Goal: Complete application form

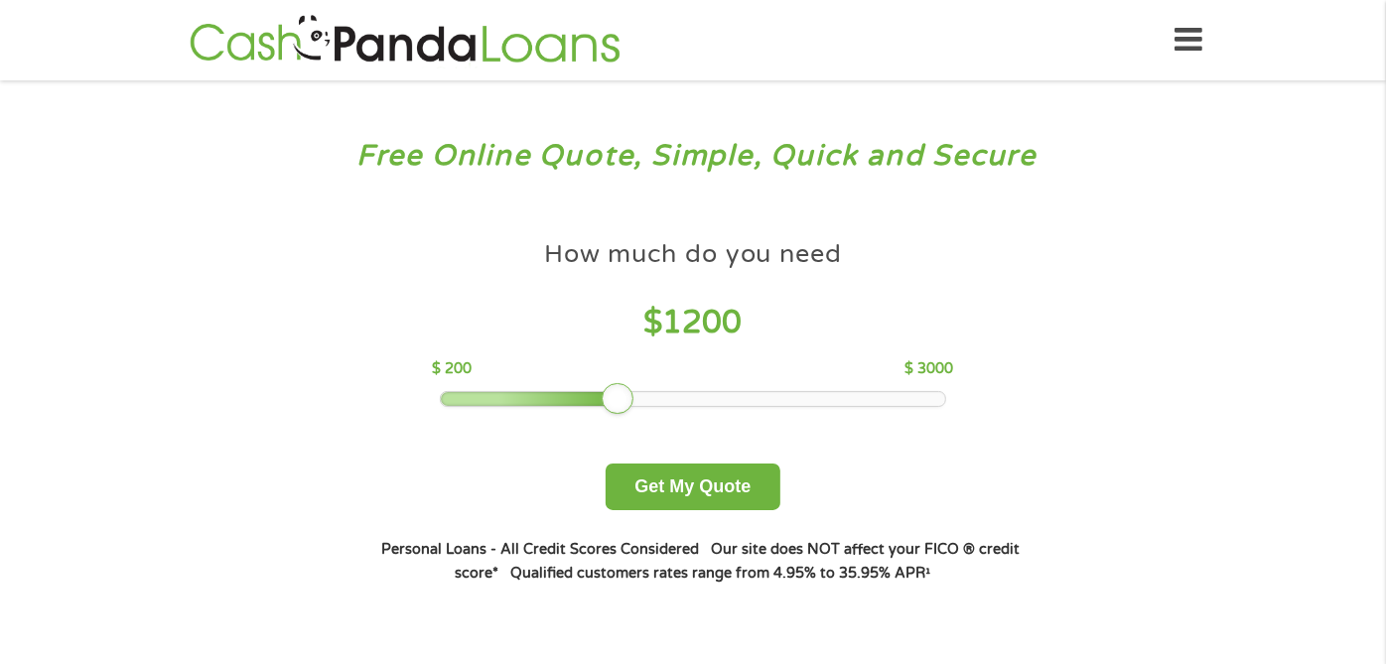
click at [622, 395] on div at bounding box center [693, 399] width 505 height 14
drag, startPoint x: 622, startPoint y: 395, endPoint x: 667, endPoint y: 395, distance: 45.7
click at [667, 395] on div at bounding box center [655, 399] width 32 height 32
click at [772, 400] on div at bounding box center [693, 399] width 505 height 14
click at [799, 400] on div at bounding box center [693, 399] width 505 height 14
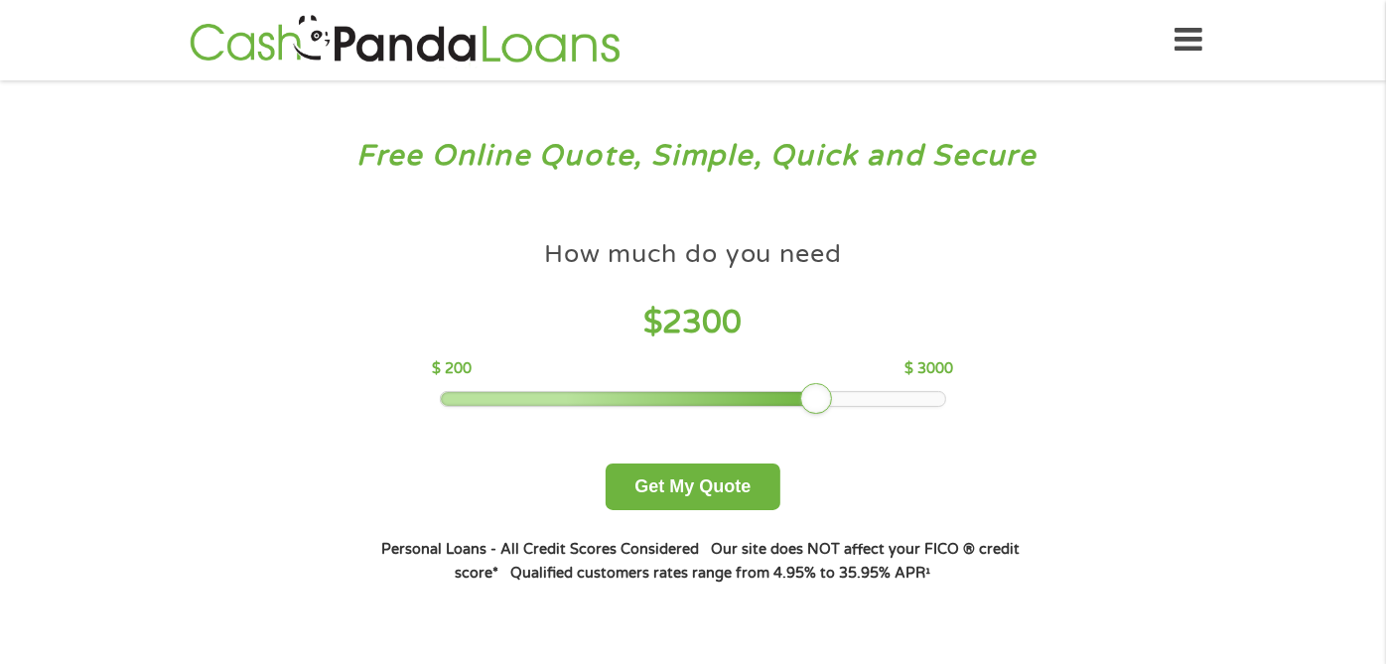
click at [825, 400] on div at bounding box center [693, 399] width 505 height 14
click at [845, 404] on div at bounding box center [693, 399] width 505 height 14
click at [873, 402] on div at bounding box center [693, 399] width 505 height 14
click at [907, 402] on div at bounding box center [693, 399] width 505 height 14
click at [934, 402] on div at bounding box center [693, 399] width 505 height 14
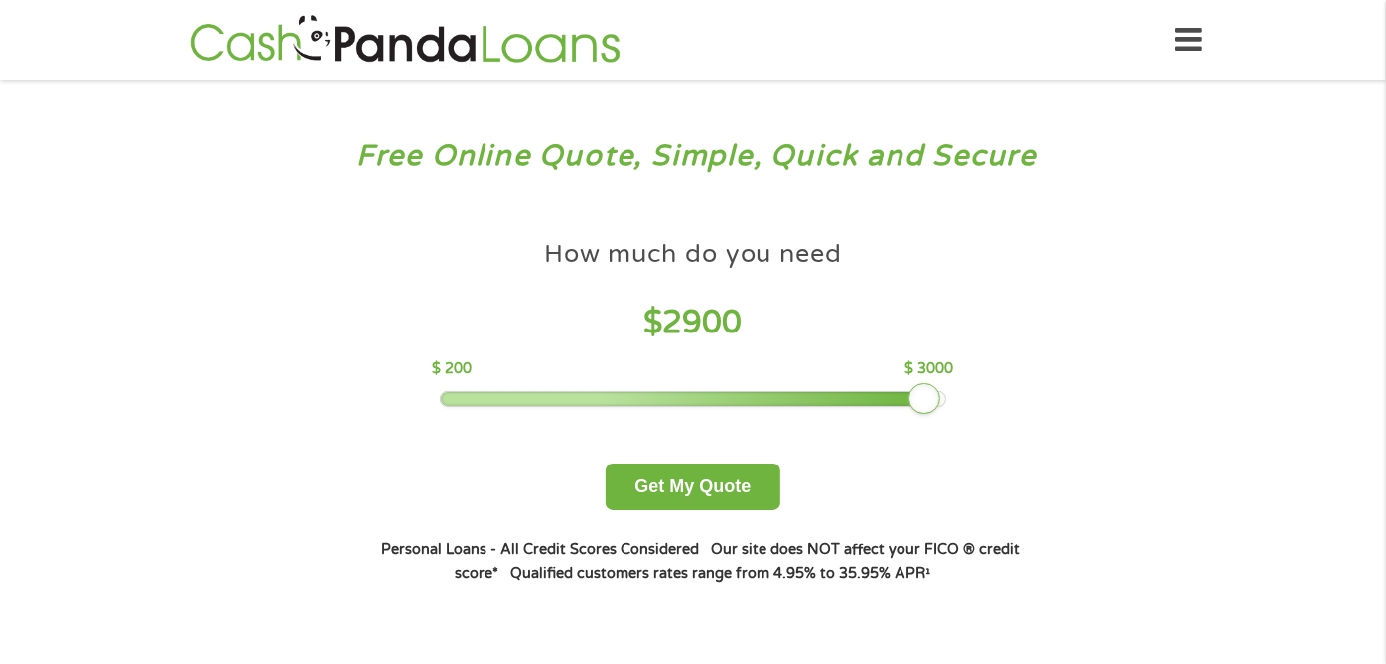
click at [936, 402] on div at bounding box center [925, 399] width 32 height 32
click at [941, 402] on div at bounding box center [693, 399] width 505 height 14
click at [706, 483] on button "Get My Quote" at bounding box center [693, 487] width 174 height 47
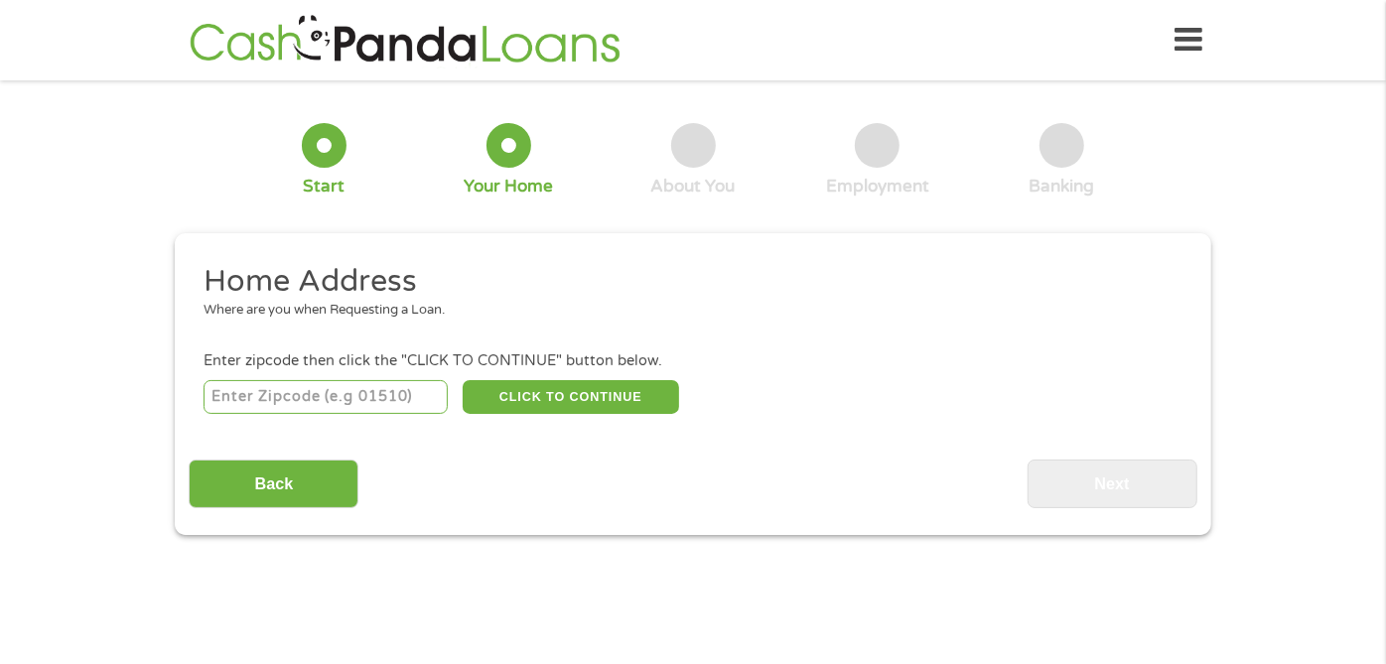
click at [275, 402] on input "number" at bounding box center [326, 397] width 245 height 34
click at [336, 392] on input "number" at bounding box center [326, 397] width 245 height 34
type input "19973"
click at [607, 388] on button "CLICK TO CONTINUE" at bounding box center [571, 397] width 216 height 34
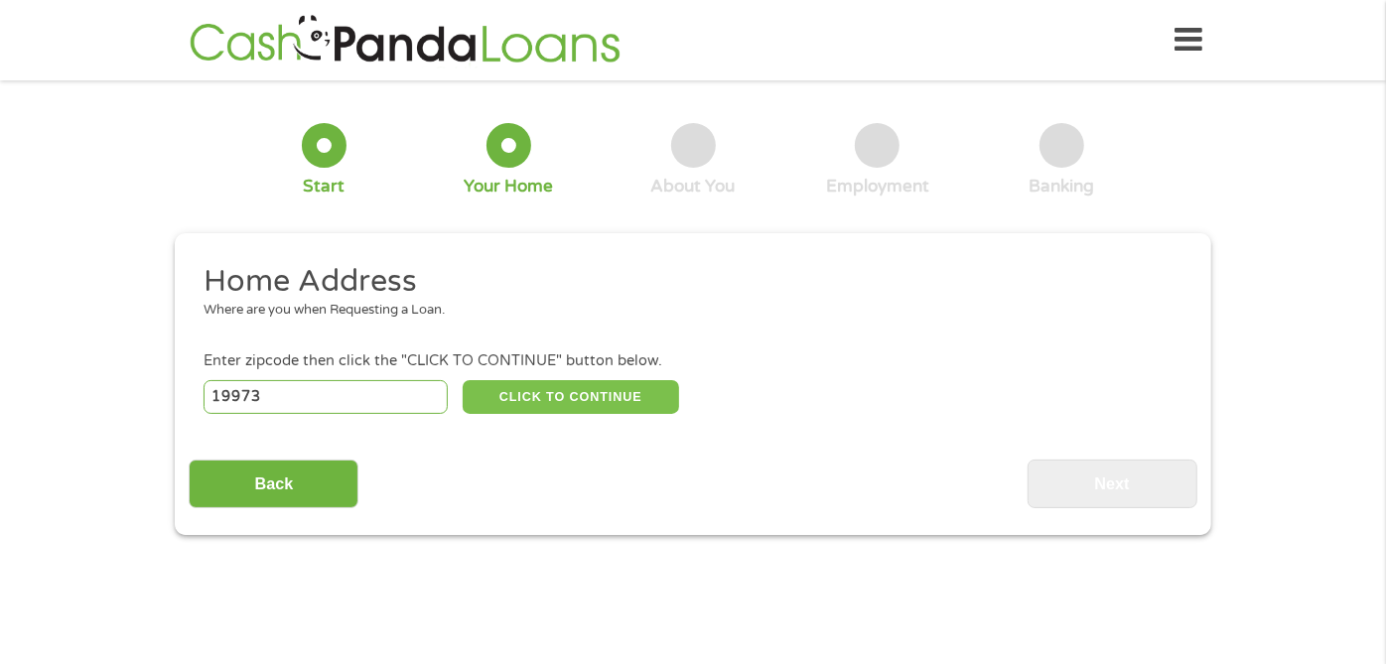
type input "19973"
type input "Seaford"
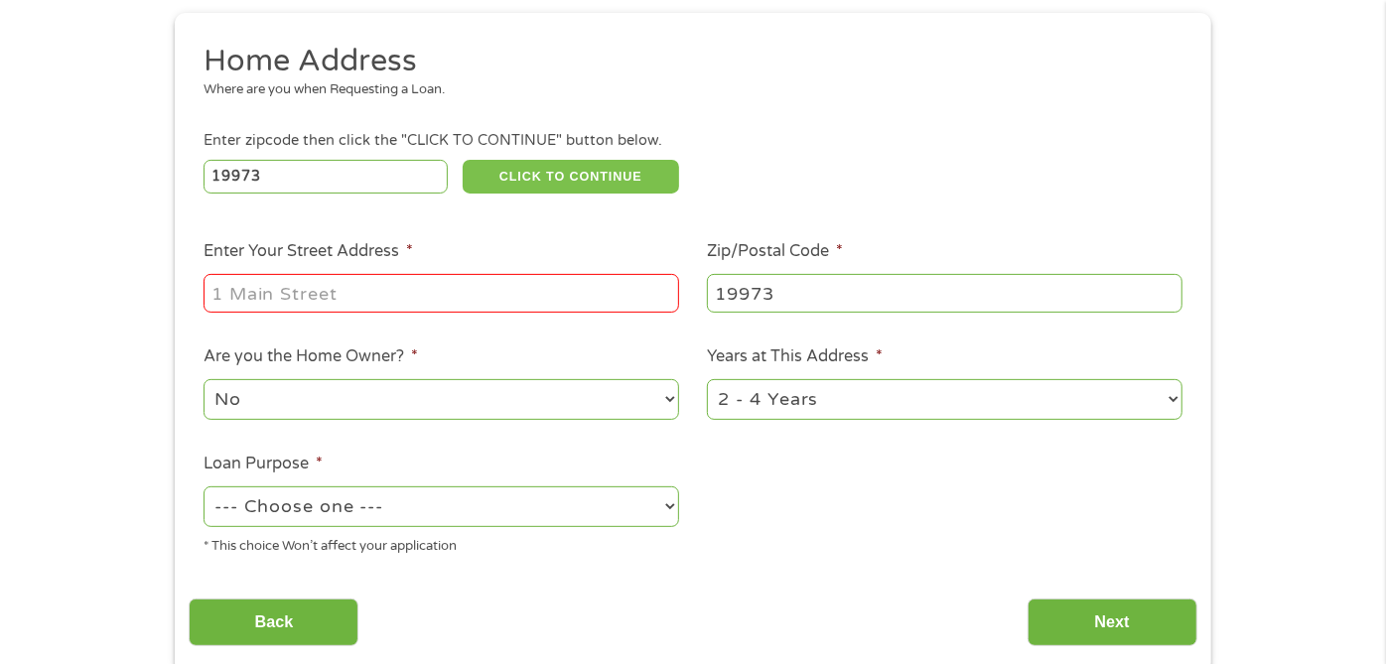
scroll to position [264, 0]
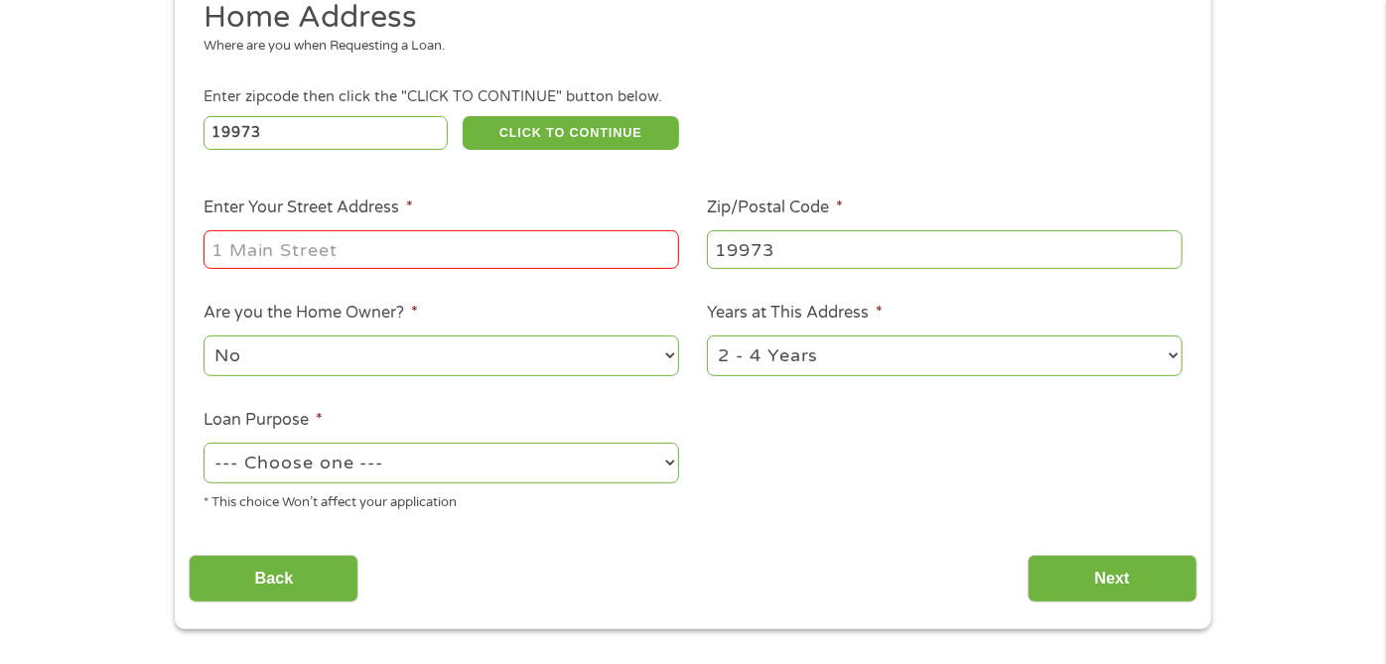
click at [585, 255] on input "Enter Your Street Address *" at bounding box center [442, 249] width 476 height 38
type input "9144 Easter Ln"
click at [649, 365] on select "No Yes" at bounding box center [442, 356] width 476 height 41
select select "yes"
click at [204, 337] on select "No Yes" at bounding box center [442, 356] width 476 height 41
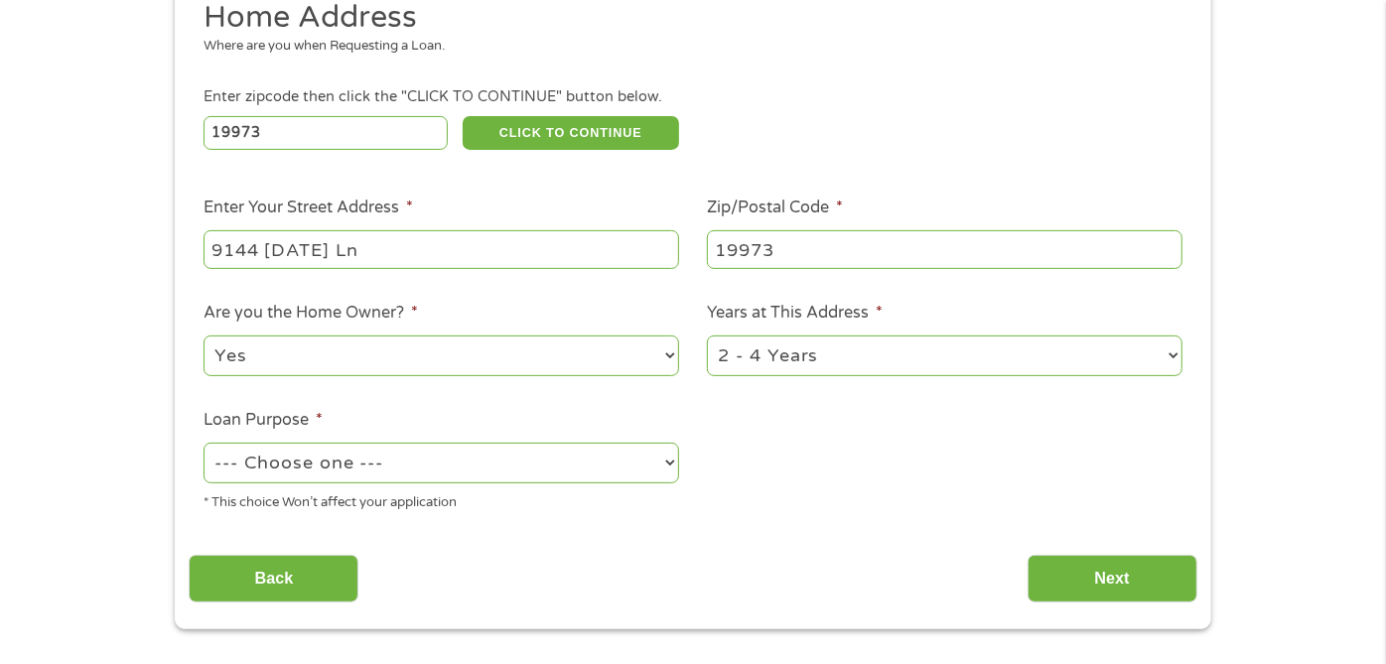
click at [624, 488] on div "--- Choose one --- Pay Bills Debt Consolidation Home Improvement Major Purchase…" at bounding box center [442, 464] width 476 height 48
click at [647, 465] on select "--- Choose one --- Pay Bills Debt Consolidation Home Improvement Major Purchase…" at bounding box center [442, 463] width 476 height 41
click at [204, 444] on select "--- Choose one --- Pay Bills Debt Consolidation Home Improvement Major Purchase…" at bounding box center [442, 463] width 476 height 41
click at [659, 359] on select "No Yes" at bounding box center [442, 356] width 476 height 41
click at [571, 482] on select "--- Choose one --- Pay Bills Debt Consolidation Home Improvement Major Purchase…" at bounding box center [442, 463] width 476 height 41
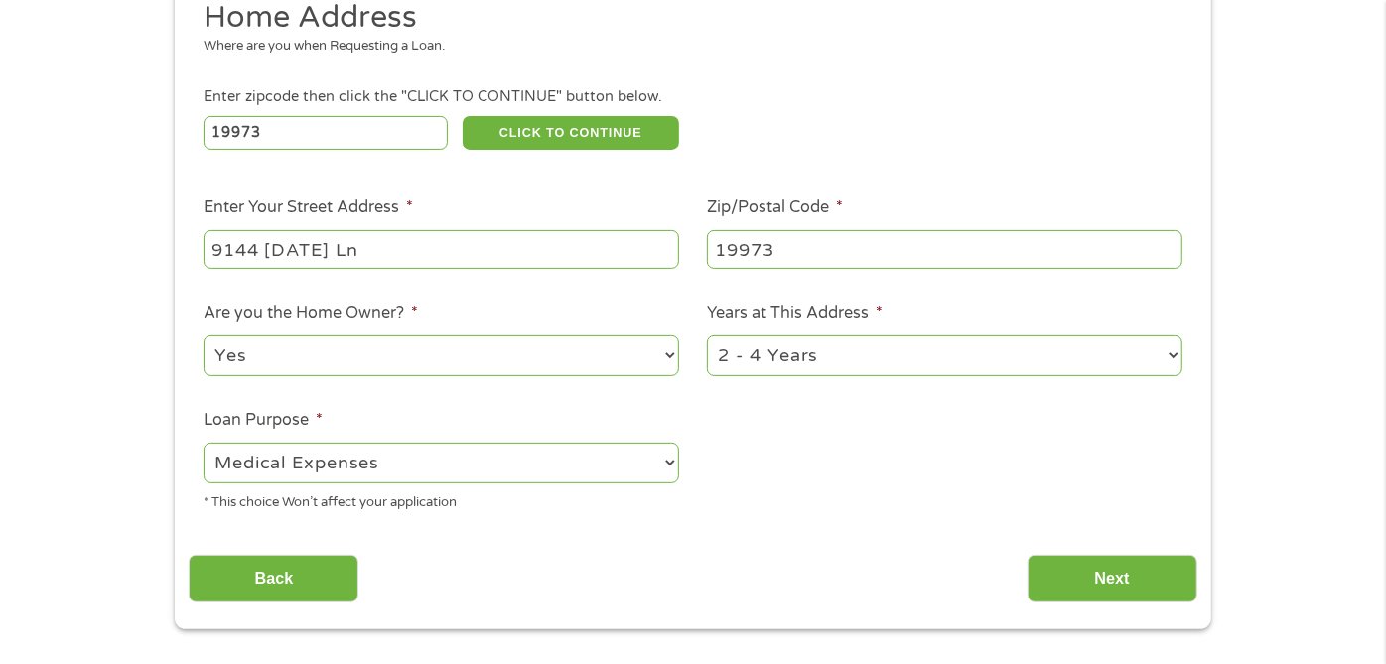
select select "shorttermcash"
click at [204, 444] on select "--- Choose one --- Pay Bills Debt Consolidation Home Improvement Major Purchase…" at bounding box center [442, 463] width 476 height 41
click at [1059, 570] on input "Next" at bounding box center [1113, 579] width 170 height 49
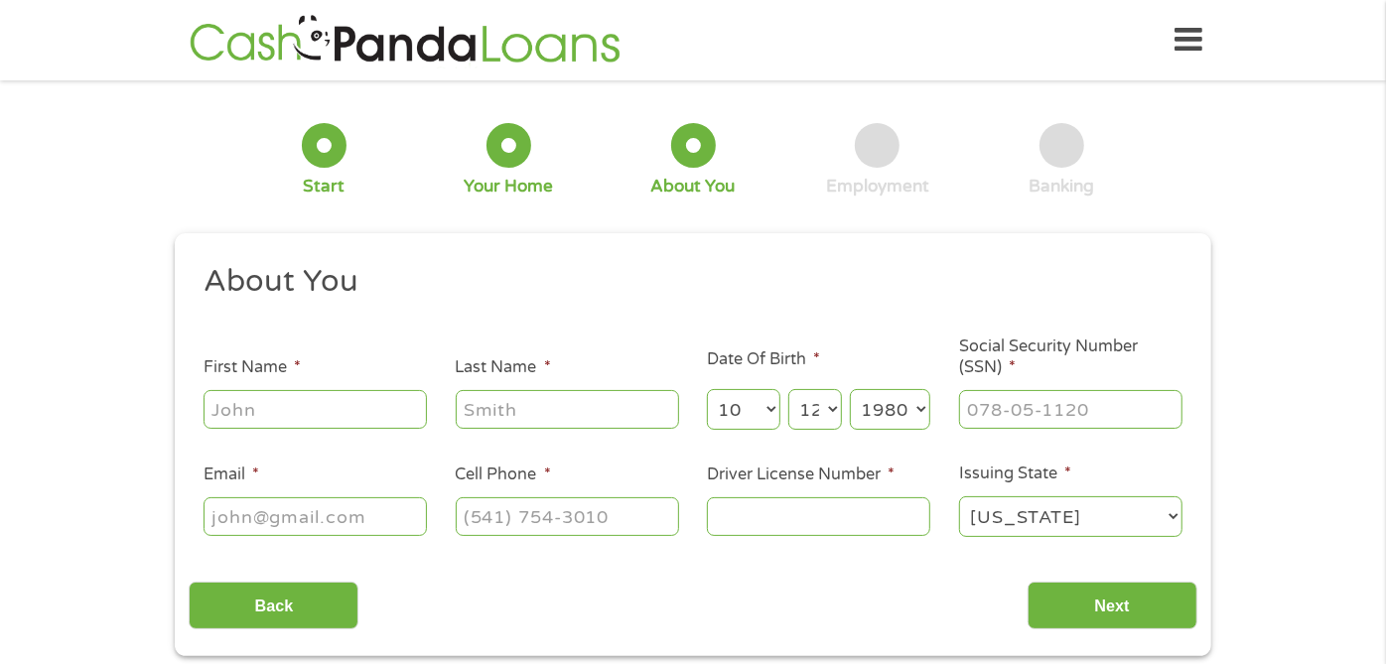
scroll to position [8, 8]
click at [331, 401] on input "First Name *" at bounding box center [315, 409] width 223 height 38
type input "Rigobert"
type input "THOMAS"
type input "kingrthomas1980@gmail.com"
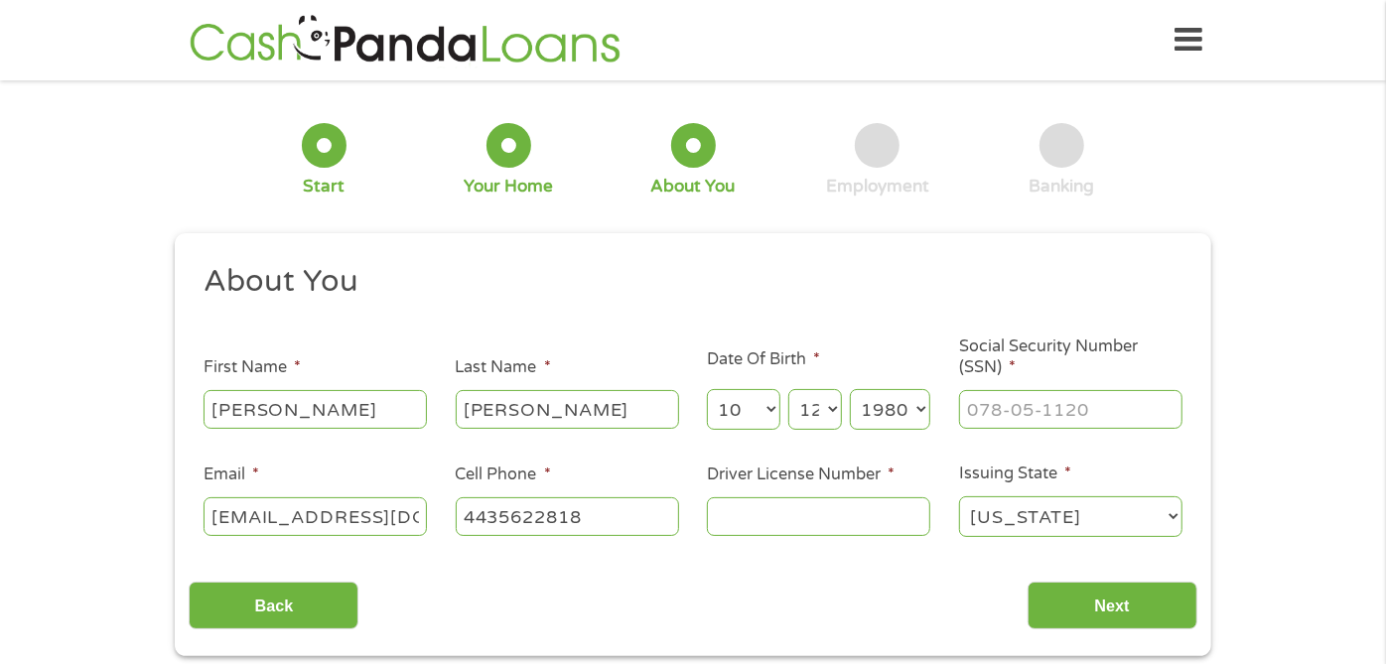
type input "(443) 562-2818"
click at [832, 525] on input "Driver License Number *" at bounding box center [818, 517] width 223 height 38
type input "2181797"
click at [1071, 425] on input "___-__-____" at bounding box center [1070, 409] width 223 height 38
type input "059-75-0016"
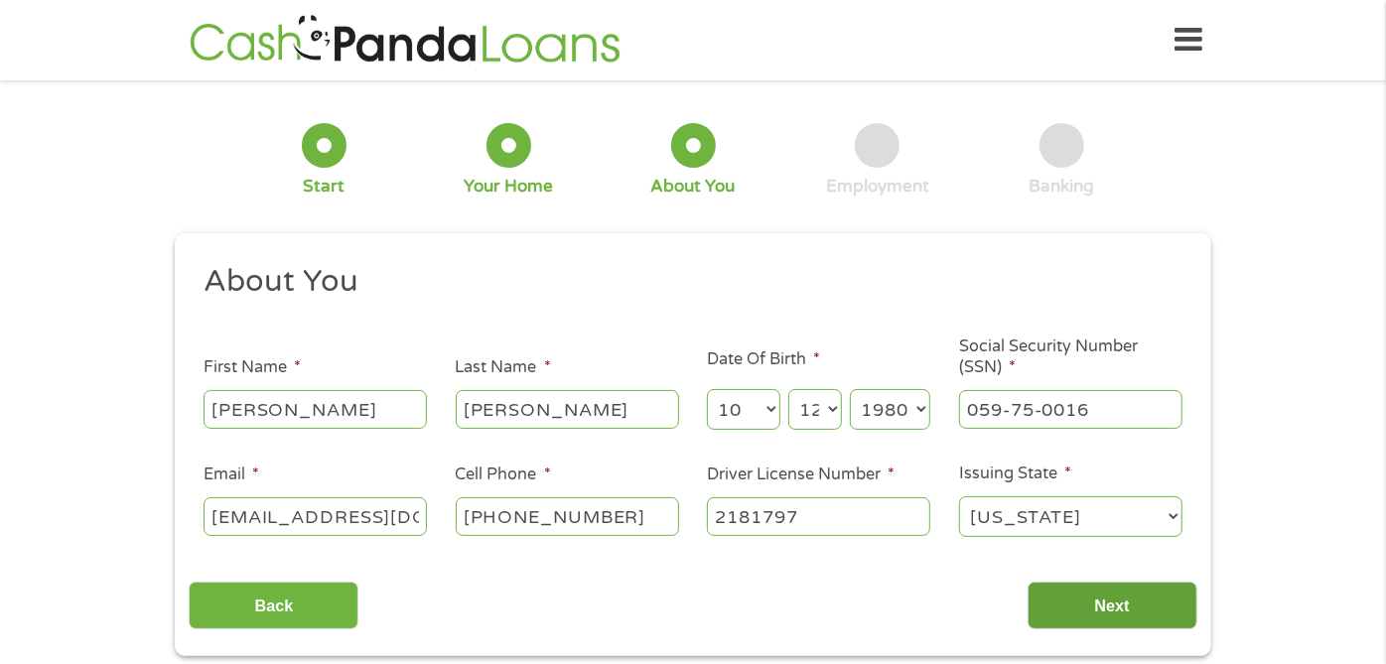
click at [1132, 594] on input "Next" at bounding box center [1113, 606] width 170 height 49
click at [1132, 615] on input "Next" at bounding box center [1113, 606] width 170 height 49
click at [1102, 610] on input "Next" at bounding box center [1113, 606] width 170 height 49
click at [1120, 596] on input "Next" at bounding box center [1113, 606] width 170 height 49
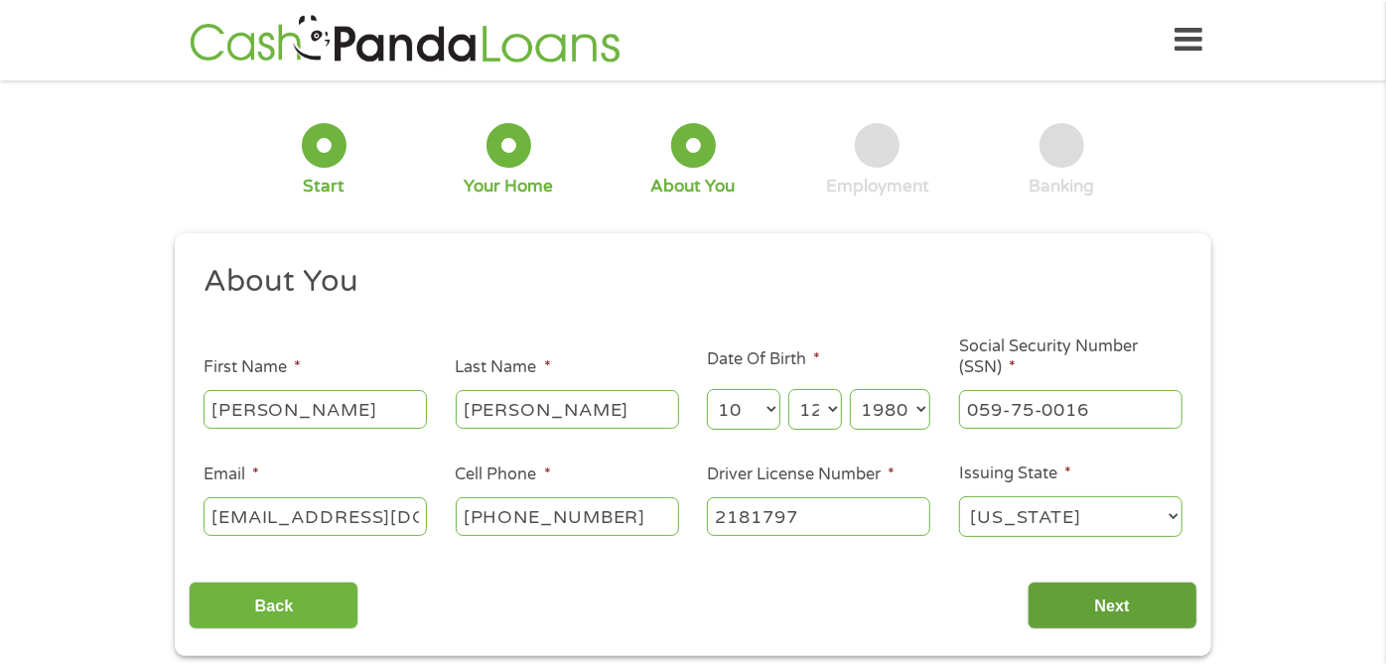
click at [1120, 596] on input "Next" at bounding box center [1113, 606] width 170 height 49
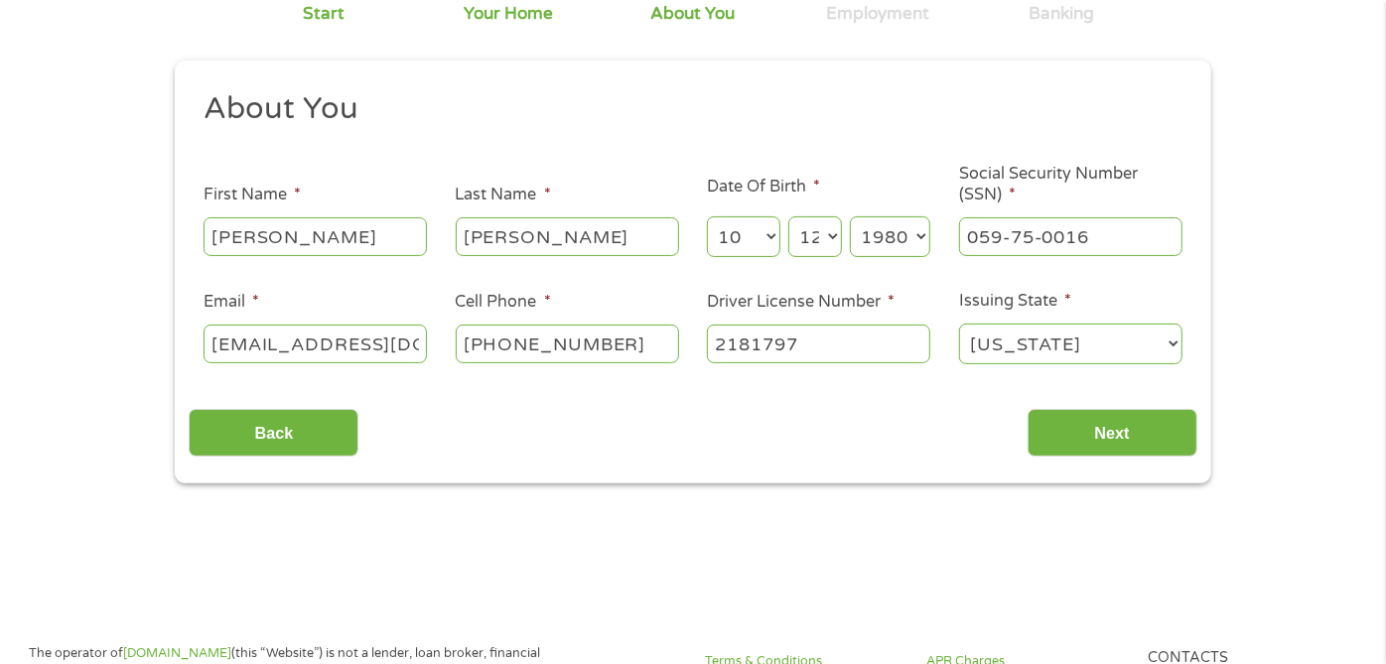
scroll to position [176, 0]
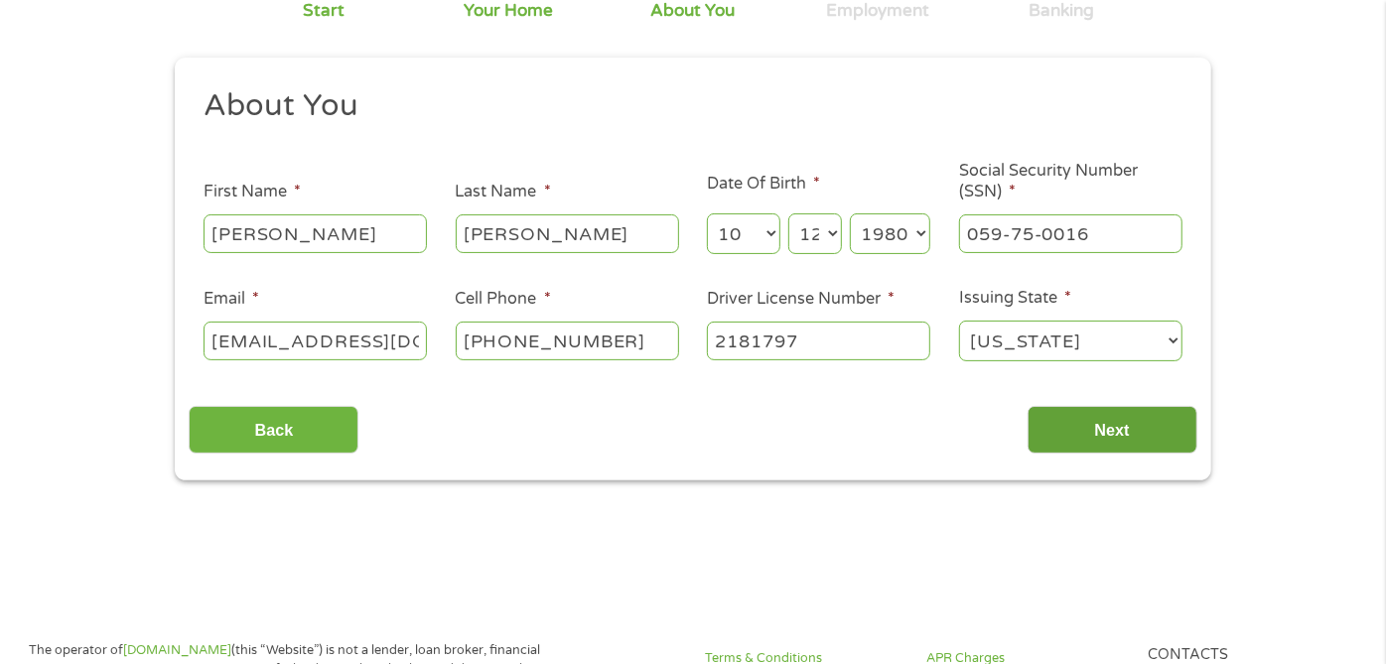
click at [1143, 422] on input "Next" at bounding box center [1113, 430] width 170 height 49
click at [1080, 445] on input "Next" at bounding box center [1113, 430] width 170 height 49
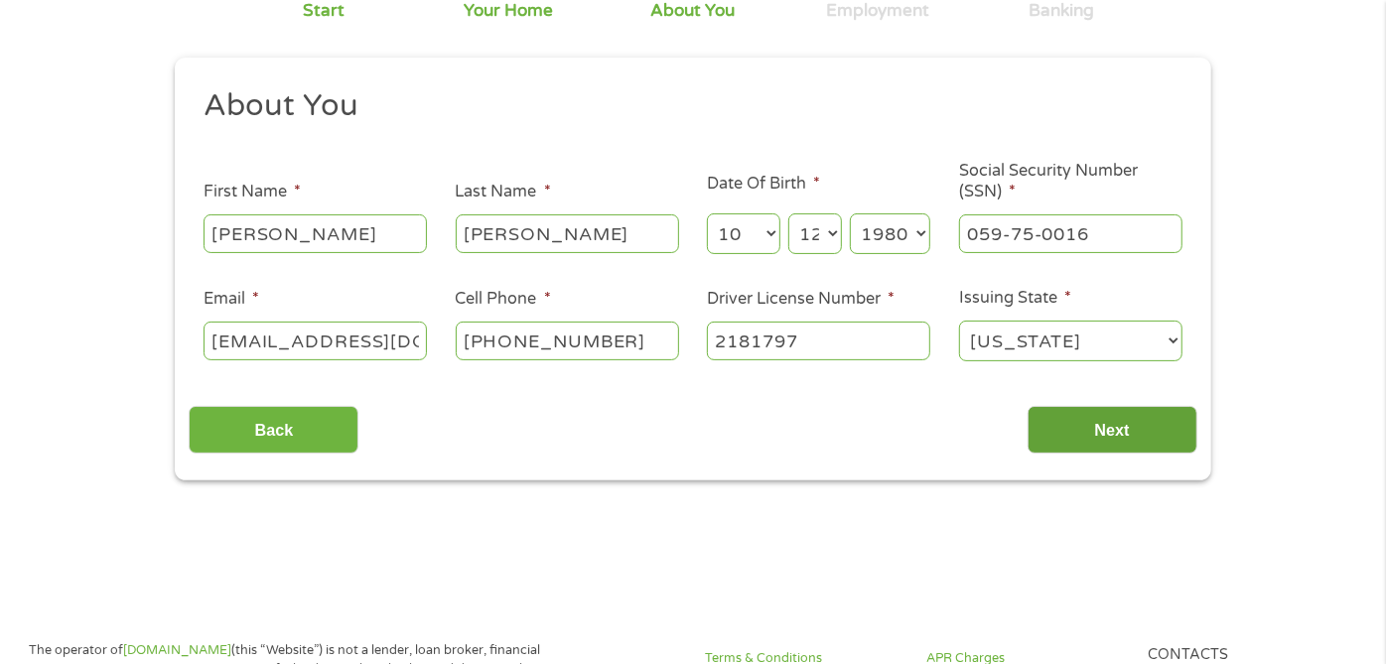
drag, startPoint x: 1080, startPoint y: 445, endPoint x: 1115, endPoint y: 435, distance: 36.1
click at [1115, 435] on input "Next" at bounding box center [1113, 430] width 170 height 49
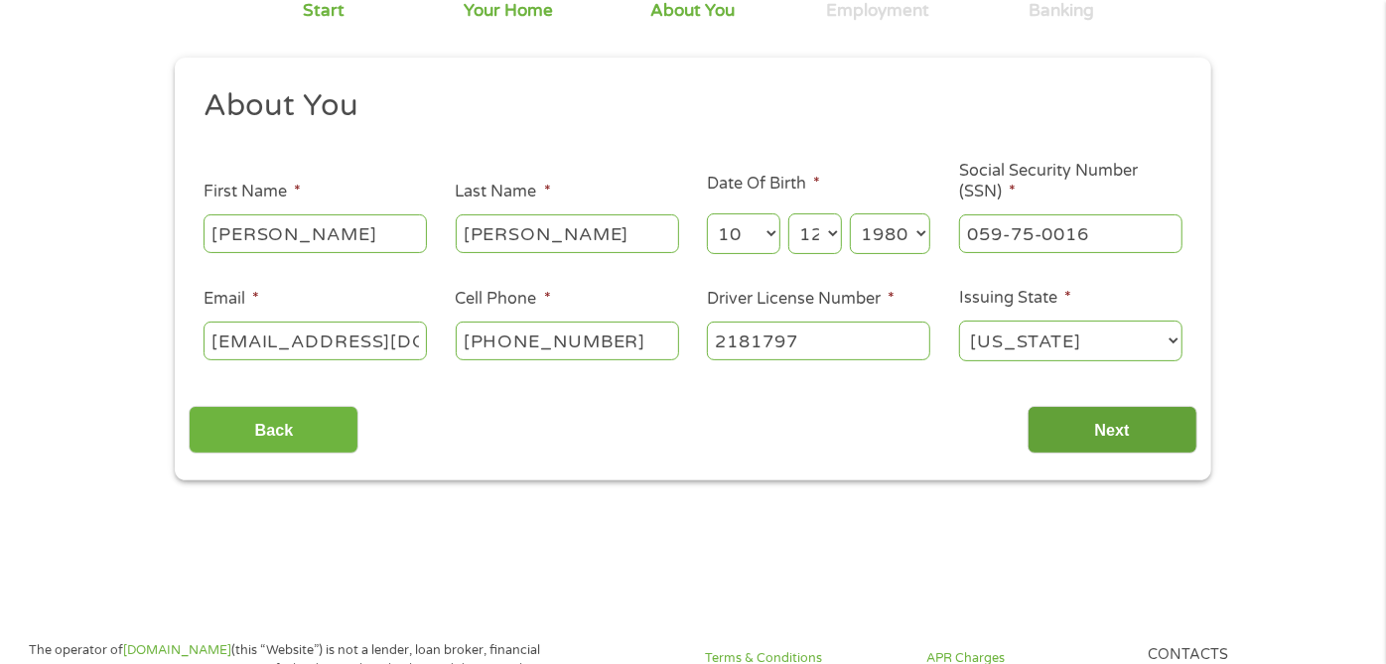
click at [1115, 435] on input "Next" at bounding box center [1113, 430] width 170 height 49
click at [1162, 447] on input "Next" at bounding box center [1113, 430] width 170 height 49
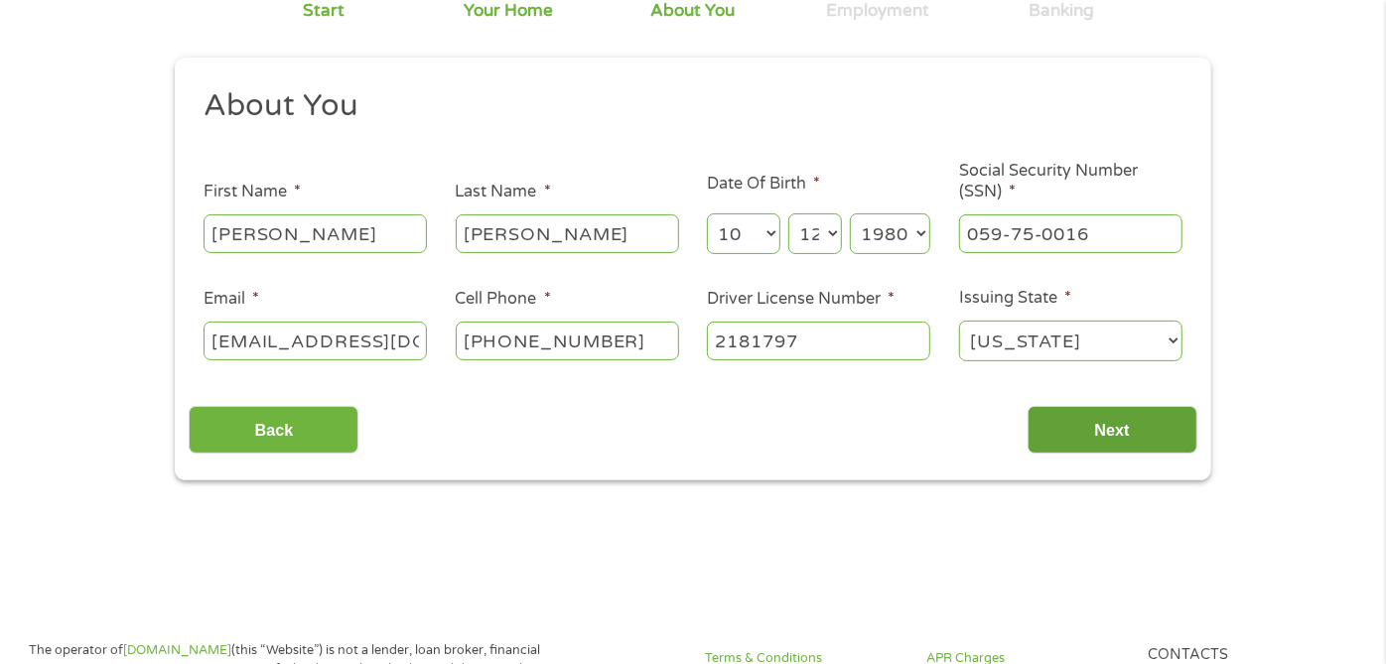
click at [1162, 447] on input "Next" at bounding box center [1113, 430] width 170 height 49
click at [397, 336] on input "kingrthomas1980@gmail.com" at bounding box center [315, 341] width 223 height 38
click at [818, 530] on main "1 Start 2 Your Home 3 About You 4 Employment 5 Banking 6 This field is hidden w…" at bounding box center [693, 254] width 1386 height 670
click at [1119, 444] on input "Next" at bounding box center [1113, 430] width 170 height 49
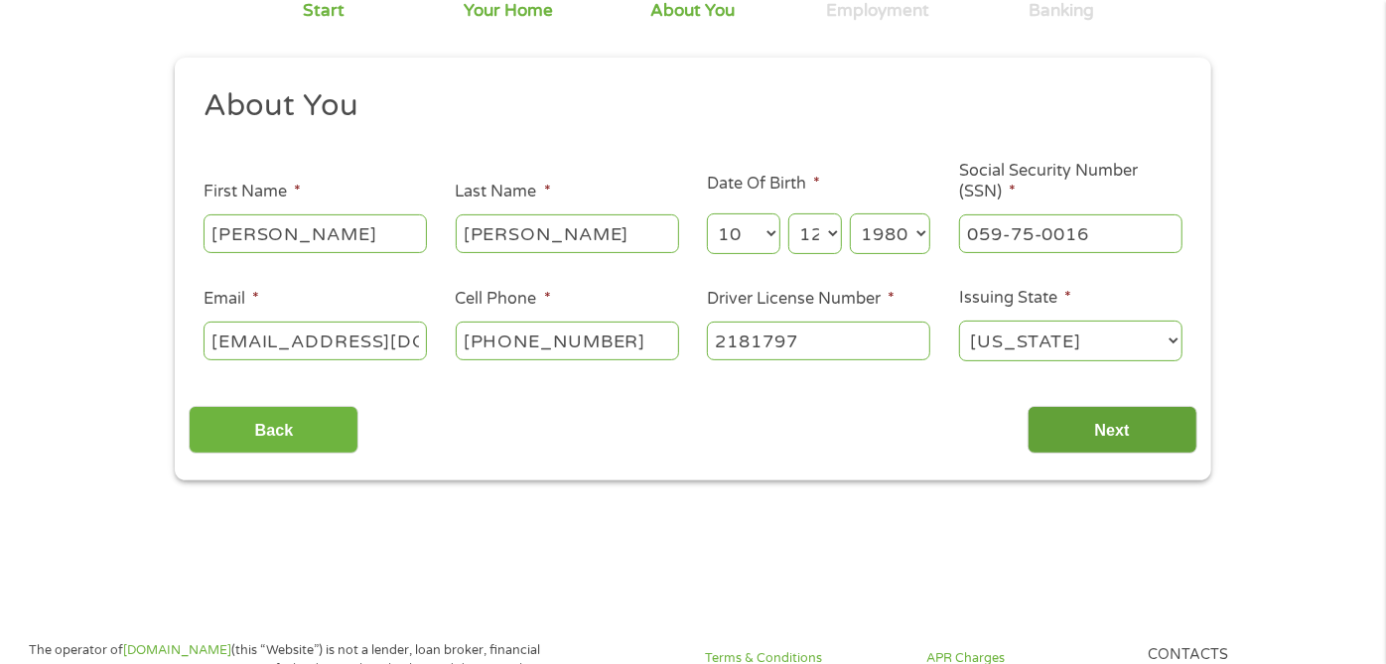
click at [1093, 411] on input "Next" at bounding box center [1113, 430] width 170 height 49
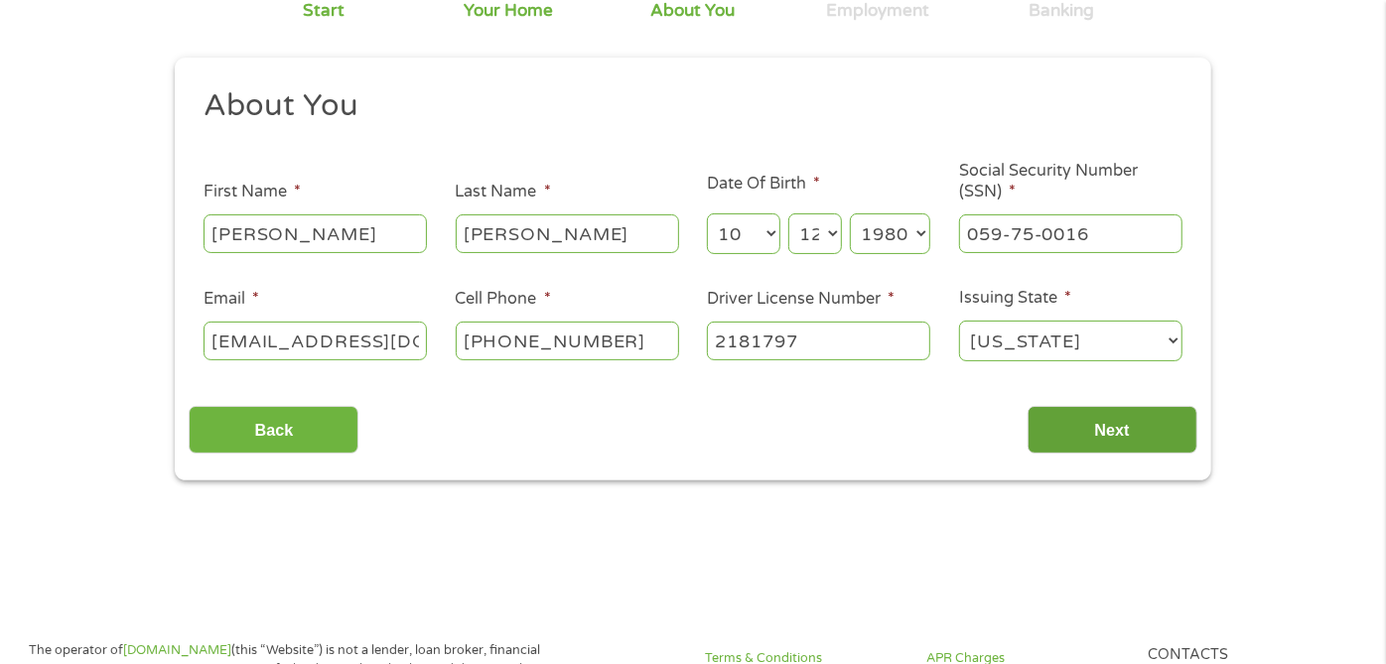
click at [1053, 431] on input "Next" at bounding box center [1113, 430] width 170 height 49
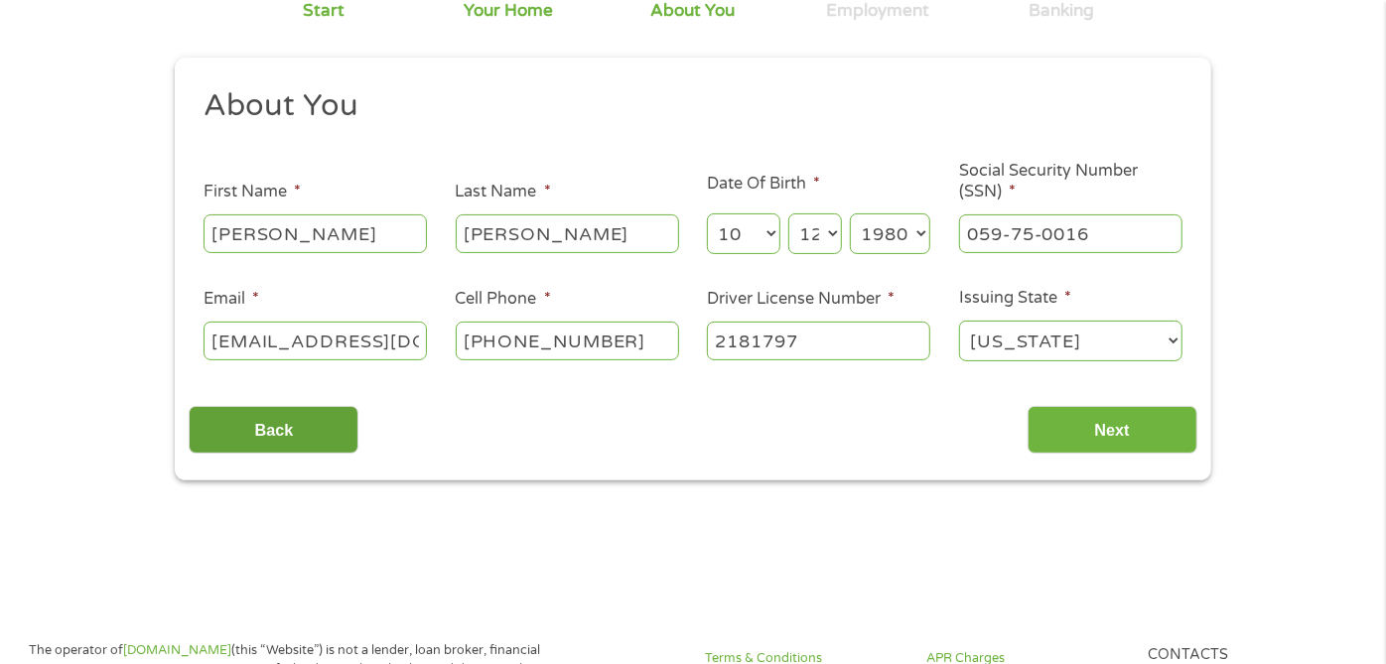
click at [283, 410] on input "Back" at bounding box center [274, 430] width 170 height 49
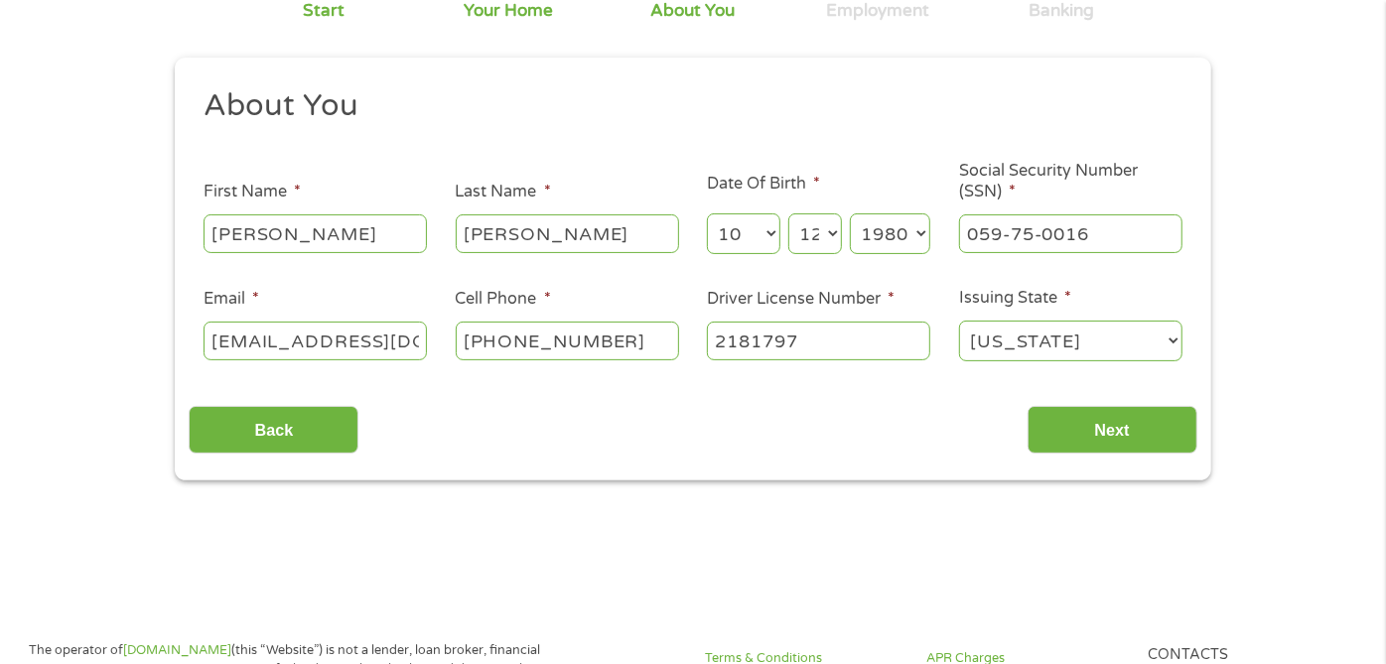
drag, startPoint x: 250, startPoint y: 377, endPoint x: 63, endPoint y: 425, distance: 193.6
click at [63, 425] on div "1 Start 2 Your Home 3 About You 4 Employment 5 Banking 6 This field is hidden w…" at bounding box center [693, 200] width 1386 height 562
click at [1084, 442] on input "Next" at bounding box center [1113, 430] width 170 height 49
drag, startPoint x: 1084, startPoint y: 442, endPoint x: 1092, endPoint y: 550, distance: 108.5
click at [1092, 550] on main "1 Start 2 Your Home 3 About You 4 Employment 5 Banking 6 This field is hidden w…" at bounding box center [693, 254] width 1386 height 670
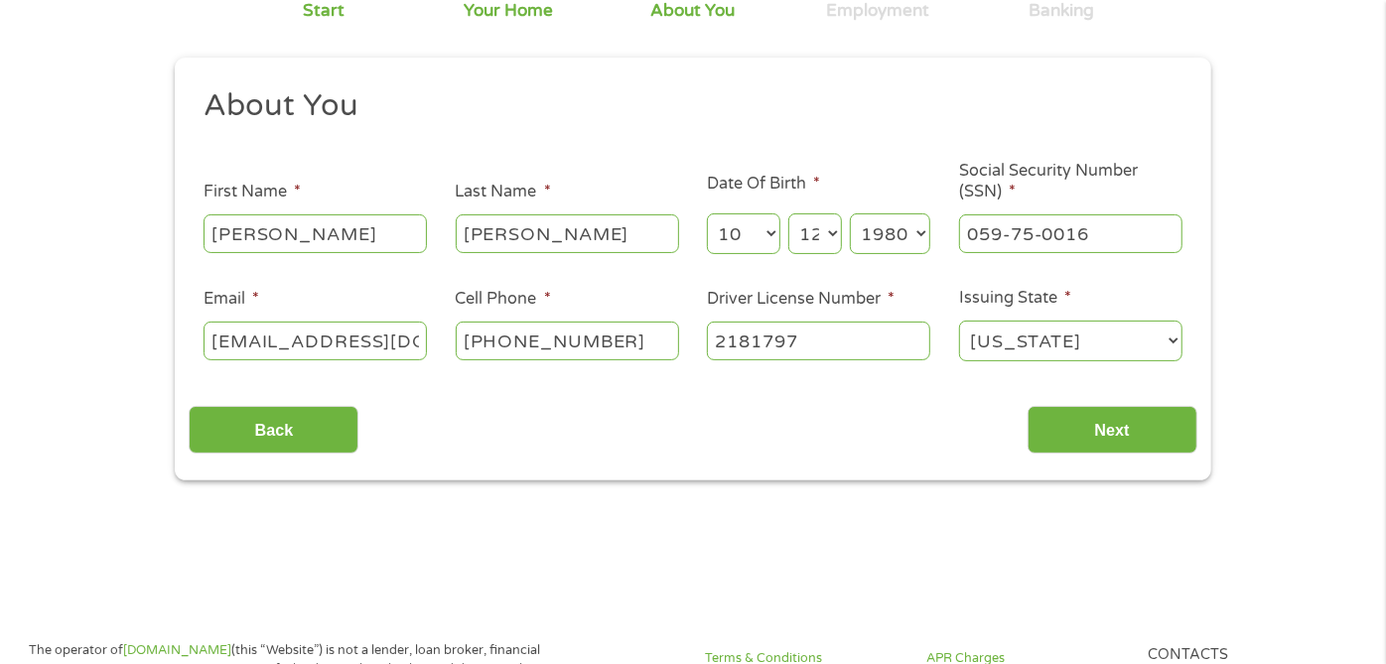
click at [1092, 550] on main "1 Start 2 Your Home 3 About You 4 Employment 5 Banking 6 This field is hidden w…" at bounding box center [693, 254] width 1386 height 670
click at [1070, 426] on input "Next" at bounding box center [1113, 430] width 170 height 49
click at [1067, 433] on input "Next" at bounding box center [1113, 430] width 170 height 49
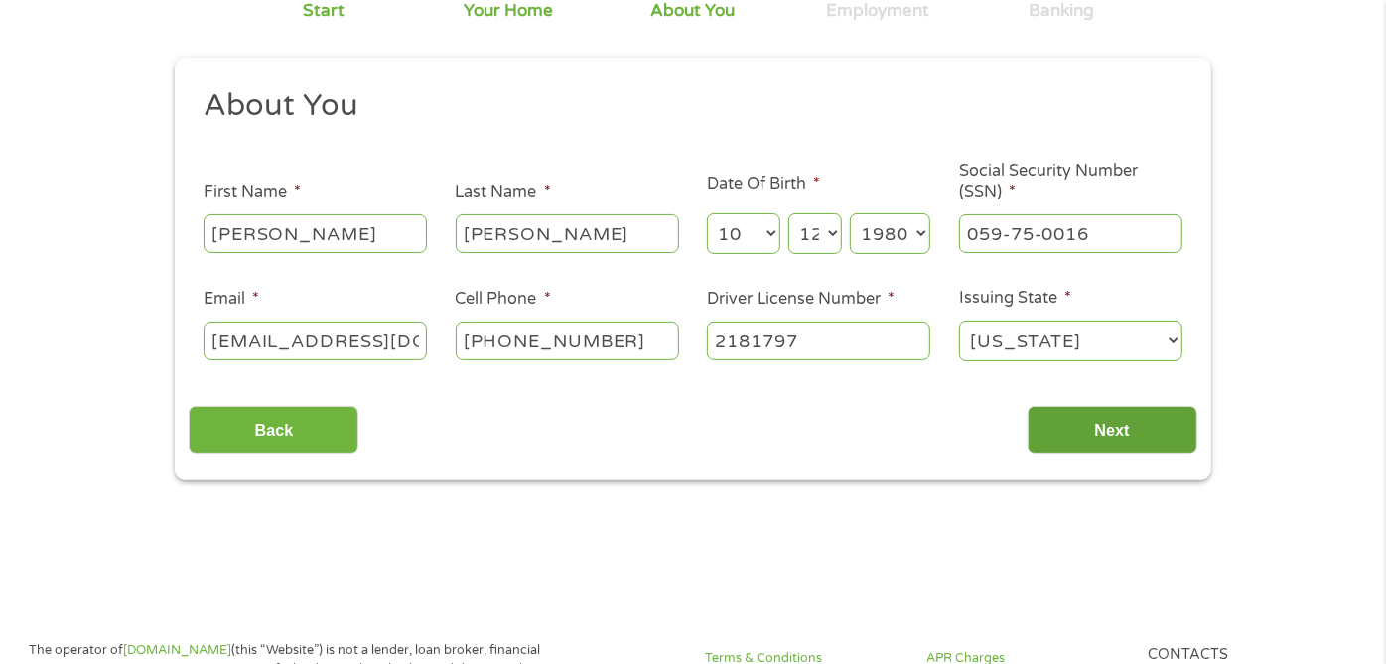
click at [1067, 433] on input "Next" at bounding box center [1113, 430] width 170 height 49
click at [1177, 439] on input "Next" at bounding box center [1113, 430] width 170 height 49
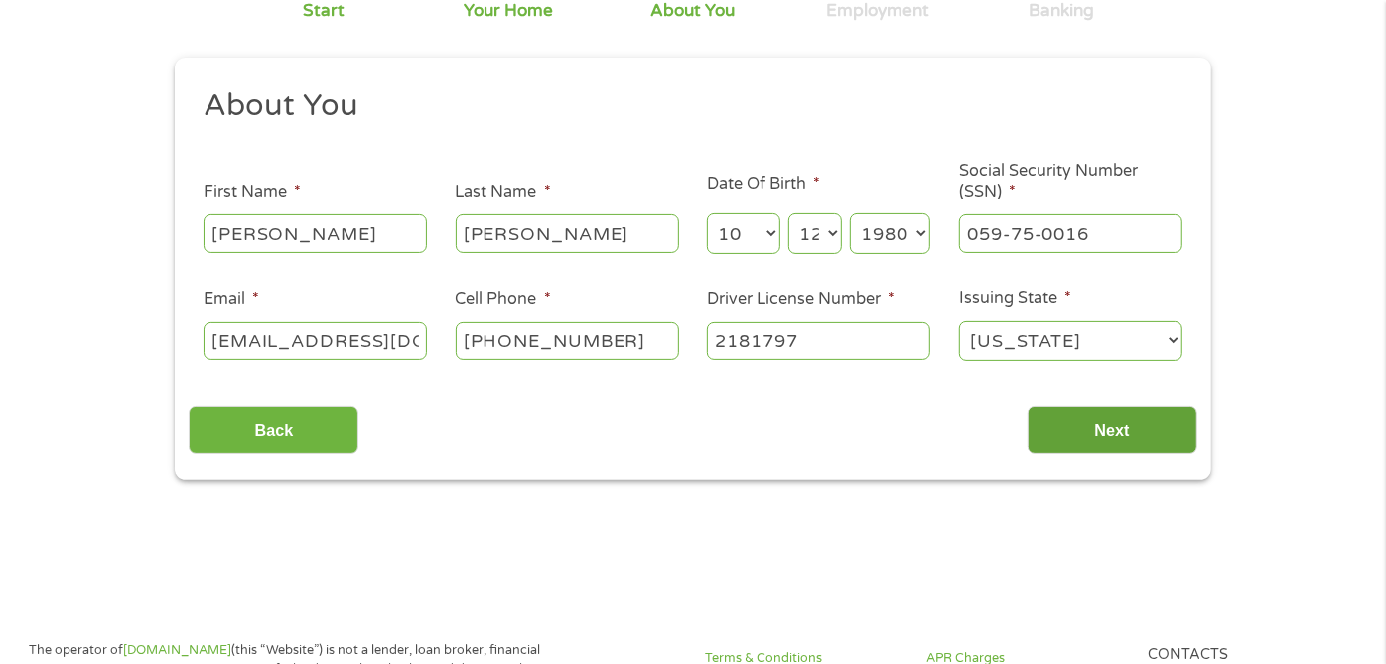
click at [1177, 439] on input "Next" at bounding box center [1113, 430] width 170 height 49
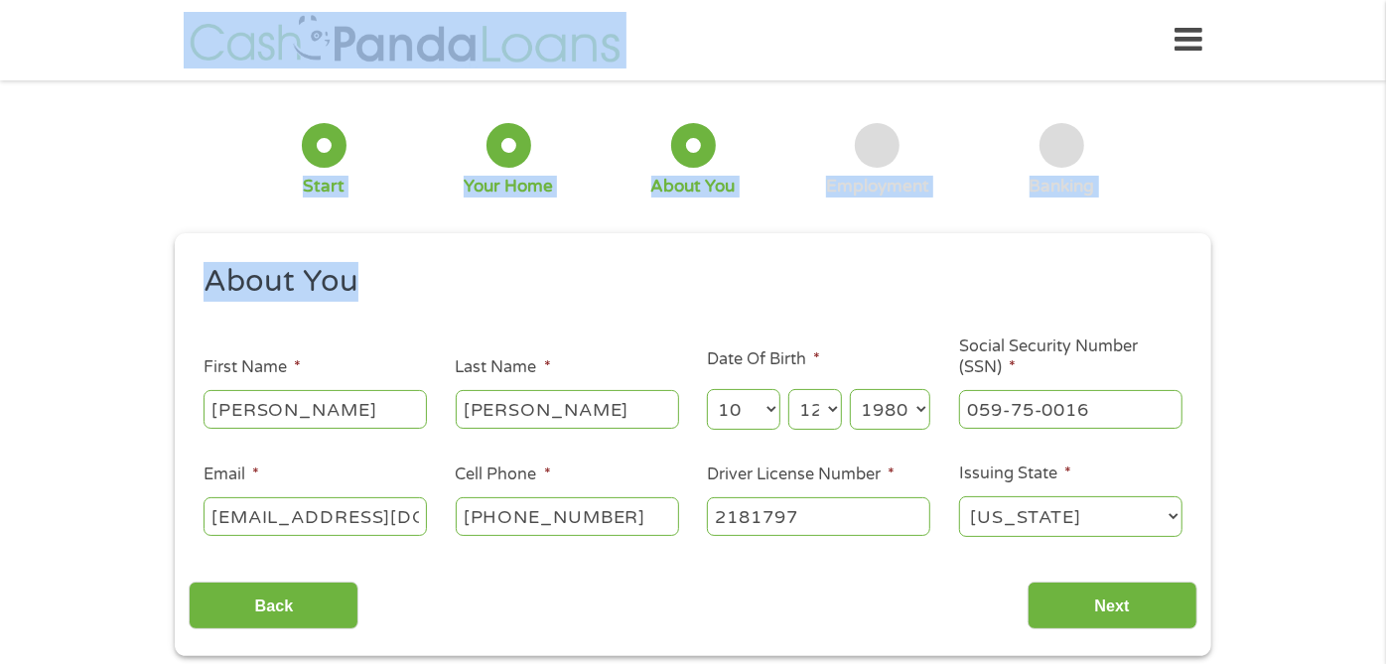
drag, startPoint x: 1058, startPoint y: 57, endPoint x: 274, endPoint y: -82, distance: 795.8
click at [161, 181] on div "1 Start 2 Your Home 3 About You 4 Employment 5 Banking 6 This field is hidden w…" at bounding box center [693, 375] width 1072 height 562
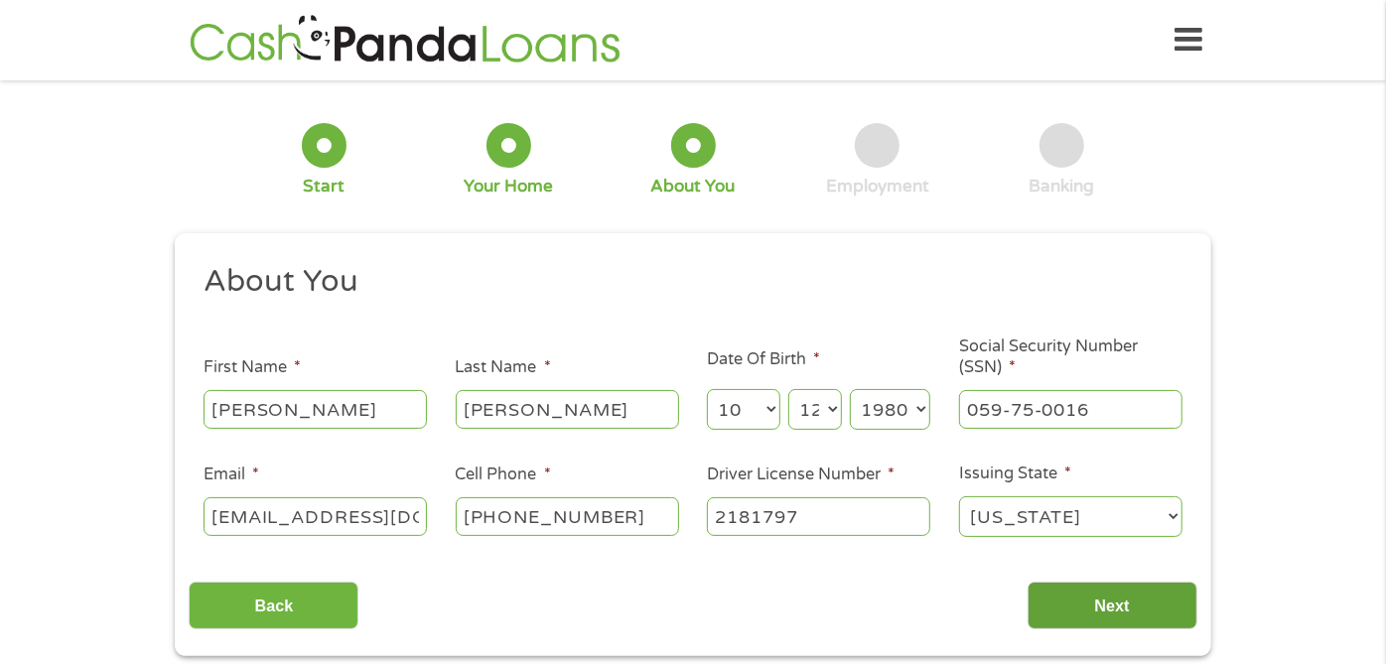
click at [1047, 598] on input "Next" at bounding box center [1113, 606] width 170 height 49
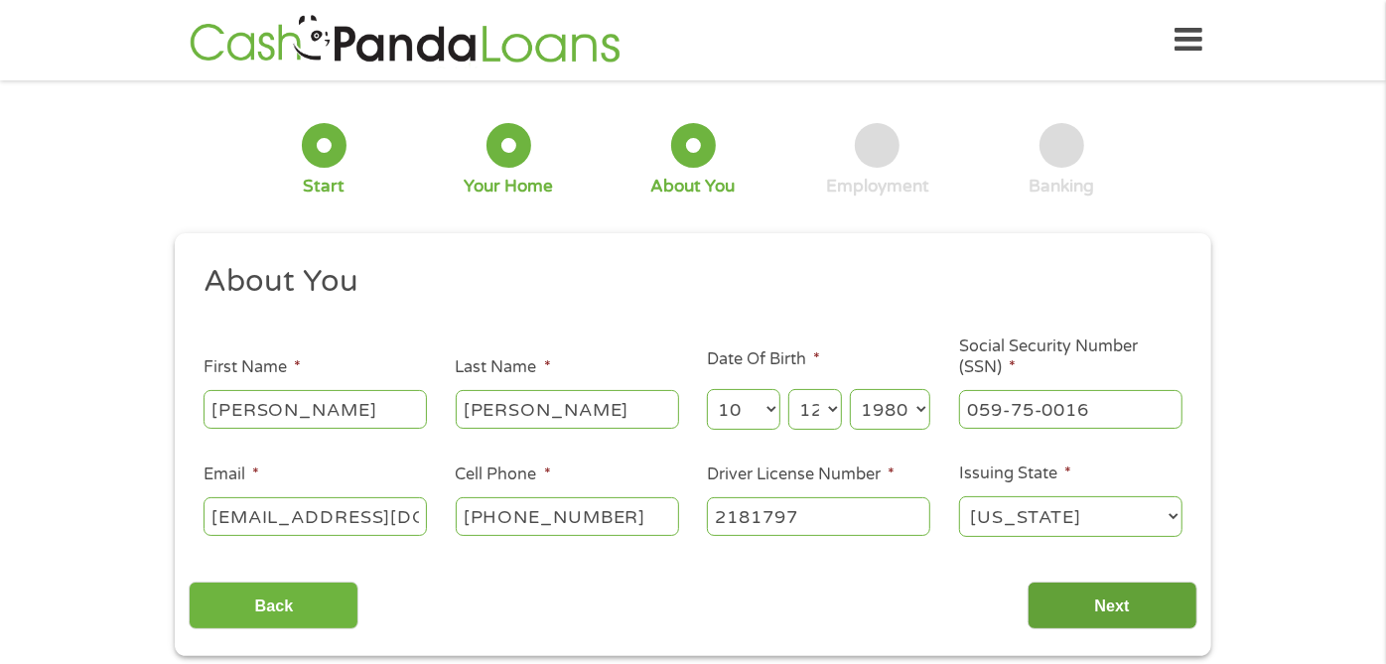
drag, startPoint x: 1047, startPoint y: 598, endPoint x: 1073, endPoint y: 589, distance: 28.3
click at [1047, 598] on input "Next" at bounding box center [1113, 606] width 170 height 49
